Goal: Find specific page/section: Find specific page/section

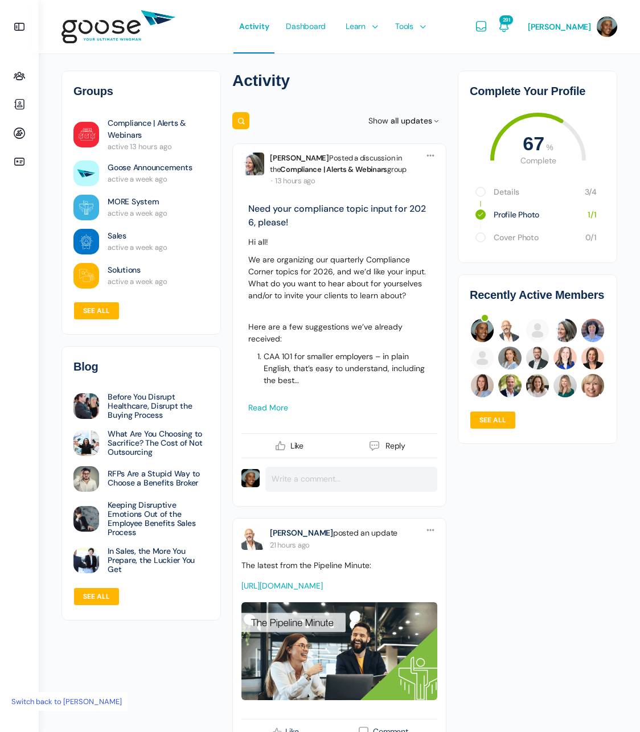
click at [323, 27] on span "Dashboard" at bounding box center [306, 26] width 40 height 54
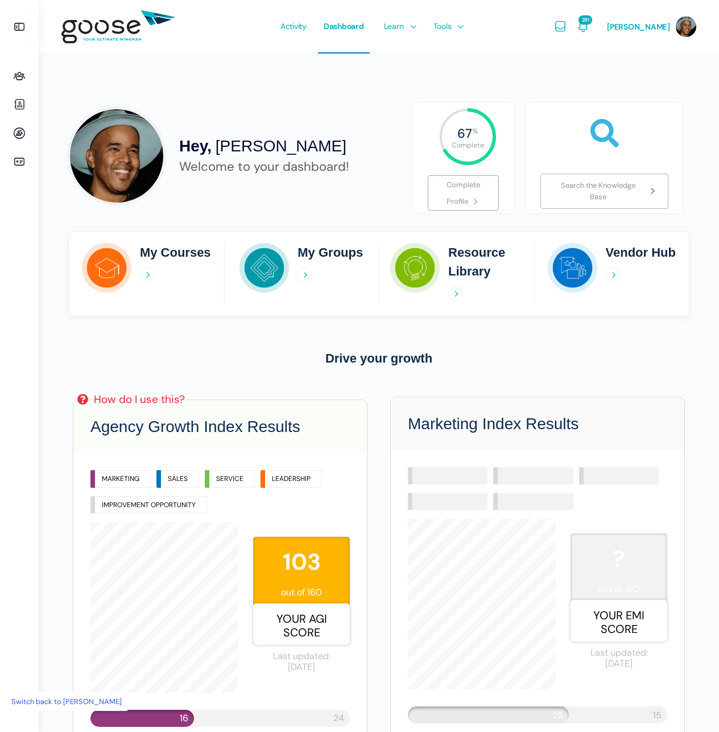
click at [61, 701] on link "Switch back to [PERSON_NAME]" at bounding box center [67, 701] width 122 height 19
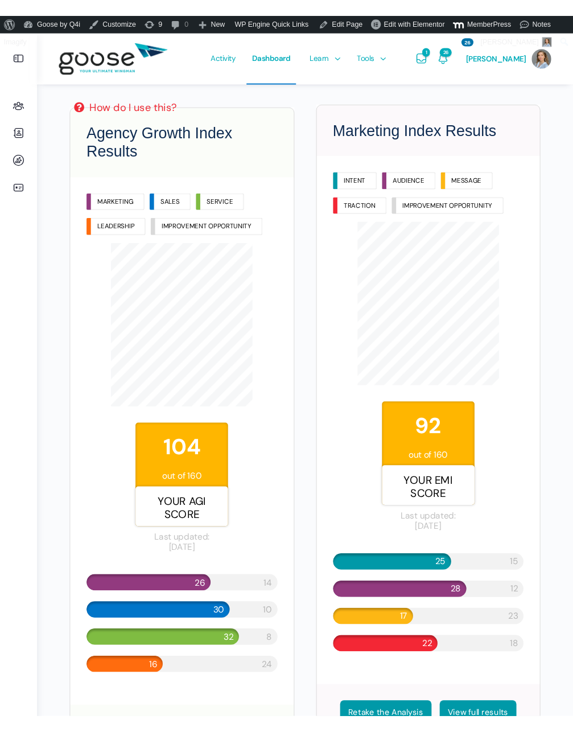
scroll to position [468, 0]
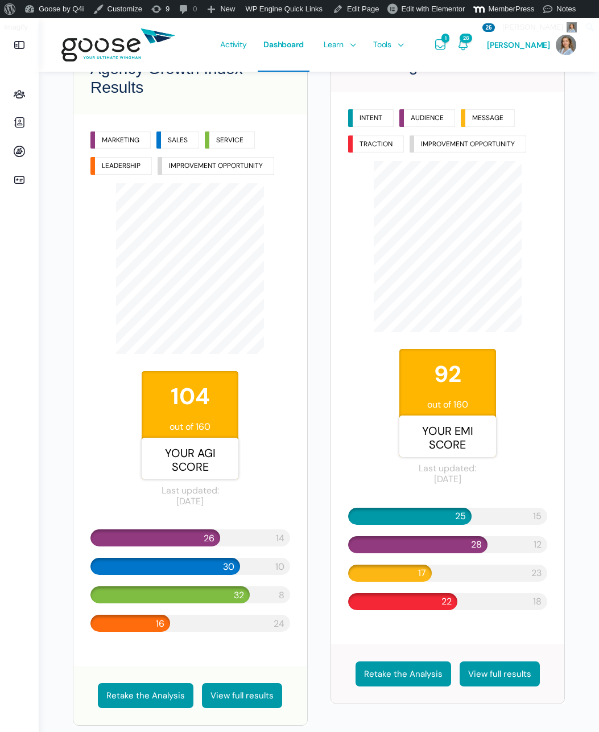
click at [579, 290] on div "Dashboard Hey, Eliza Leder Welcome to your dashboard! 100 % Complete 100 % Comp…" at bounding box center [319, 611] width 527 height 2014
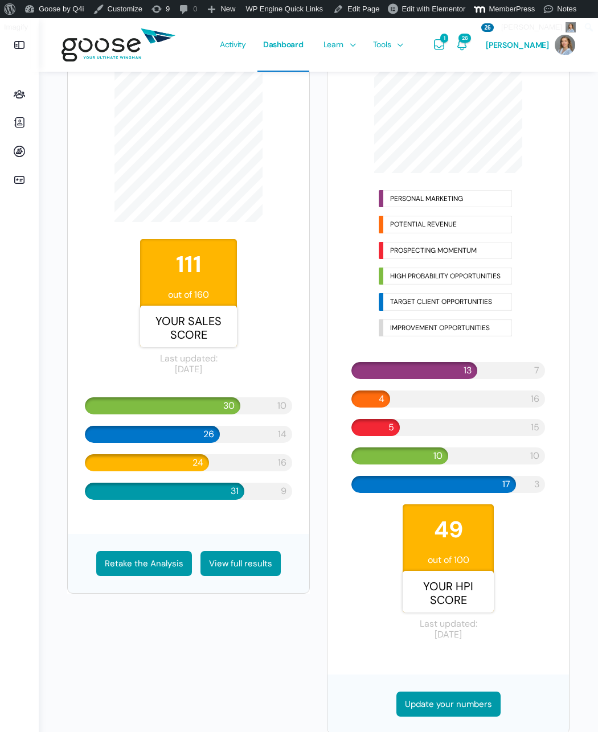
scroll to position [1354, 0]
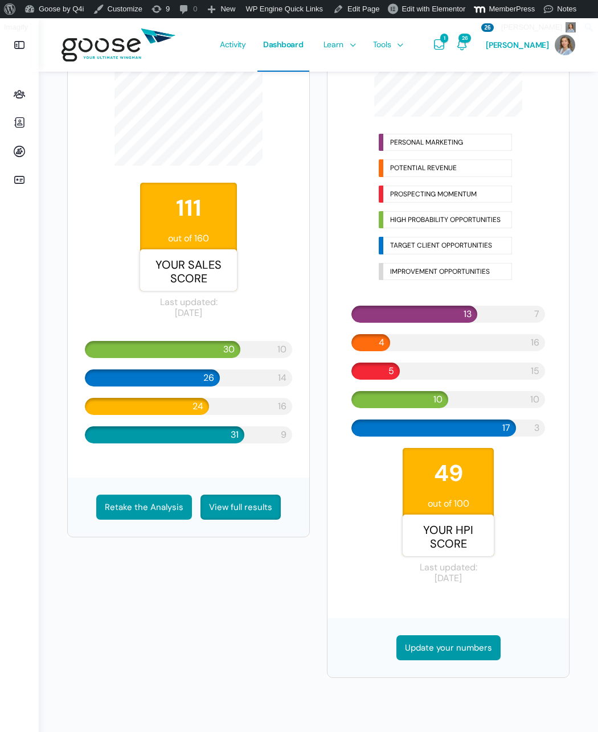
click at [240, 508] on link "View full results" at bounding box center [240, 507] width 80 height 25
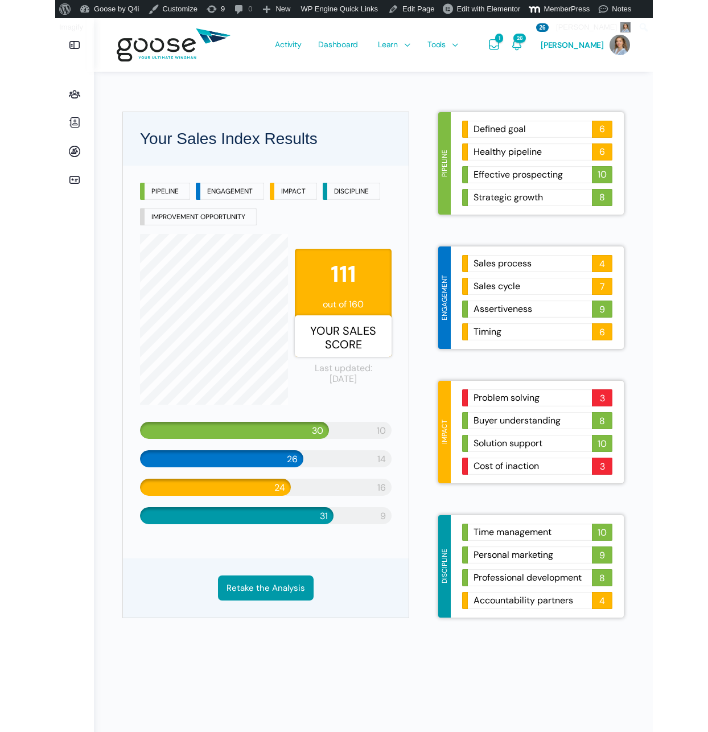
scroll to position [2, 0]
